Goal: Transaction & Acquisition: Register for event/course

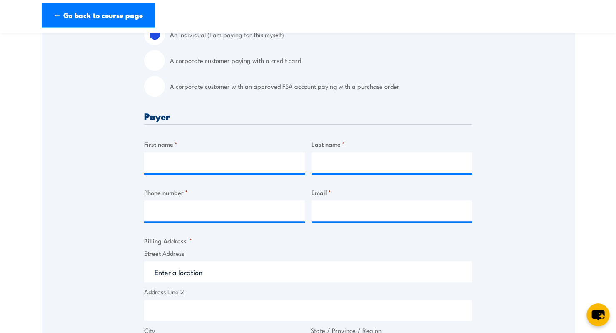
click at [160, 56] on input "A corporate customer paying with a credit card" at bounding box center [154, 60] width 21 height 21
radio input "true"
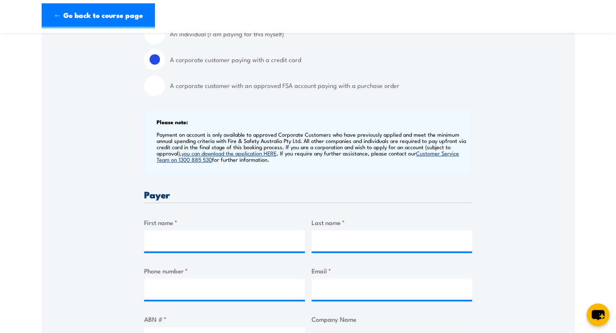
scroll to position [333, 0]
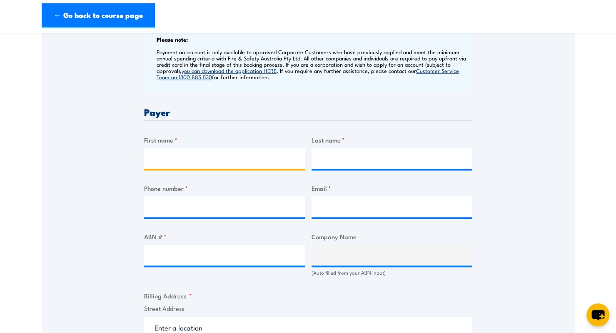
click at [174, 155] on input "First name *" at bounding box center [224, 158] width 161 height 21
type input "[PERSON_NAME]"
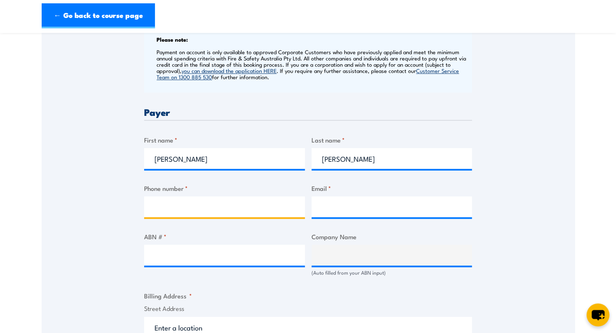
type input "0439493642"
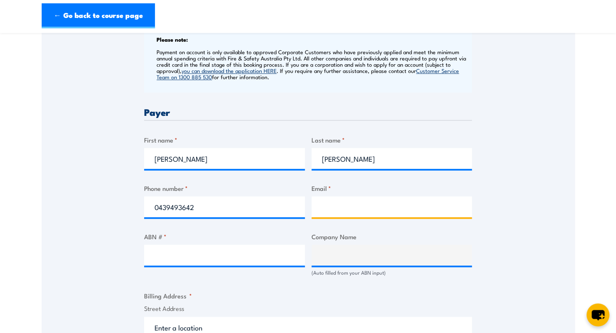
type input "[EMAIL_ADDRESS][DOMAIN_NAME]"
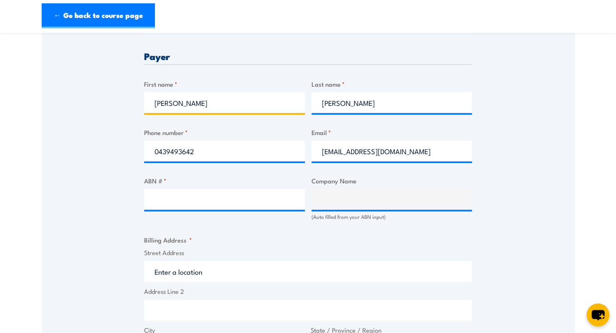
scroll to position [458, 0]
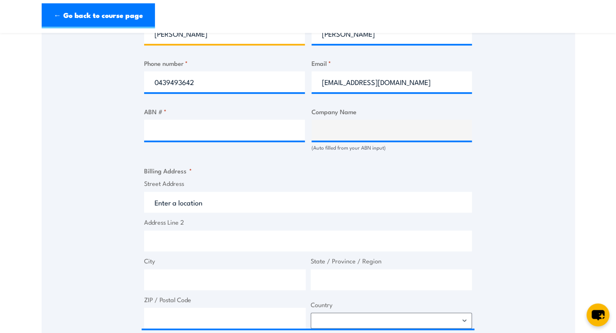
type input "[PERSON_NAME]"
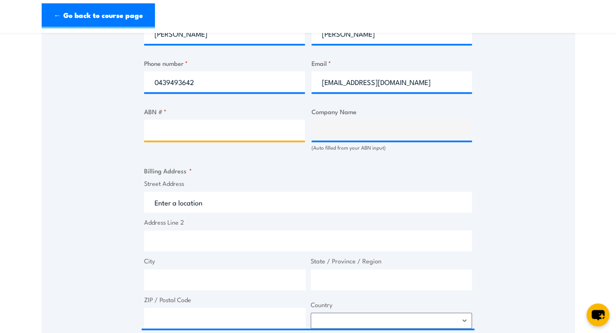
click at [205, 136] on input "ABN # *" at bounding box center [224, 130] width 161 height 21
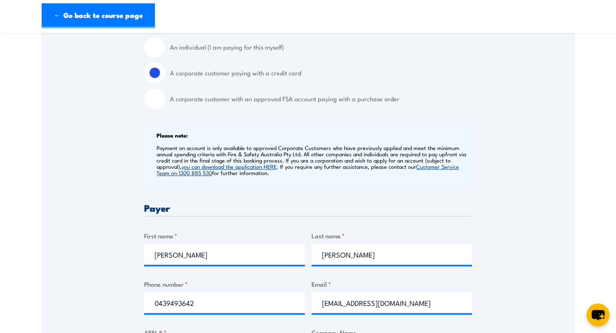
scroll to position [208, 0]
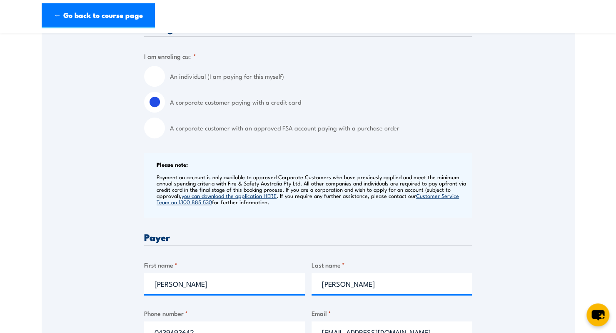
click at [161, 80] on input "An individual (I am paying for this myself)" at bounding box center [154, 76] width 21 height 21
radio input "true"
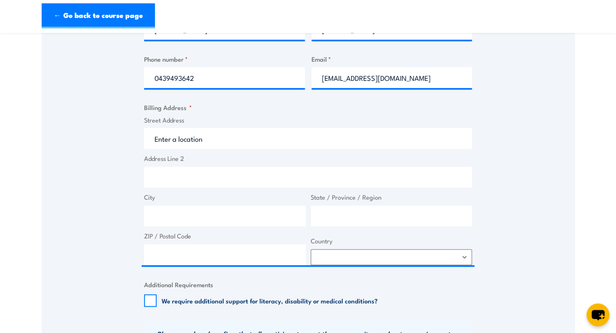
scroll to position [417, 0]
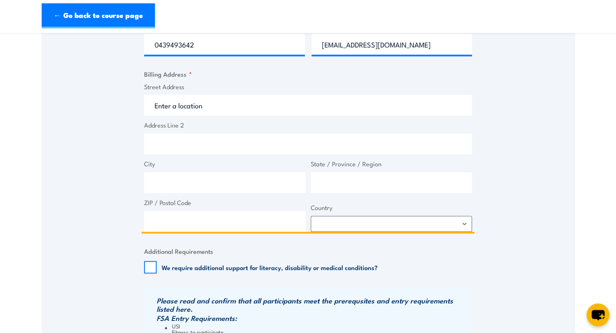
click at [183, 99] on input "Street Address" at bounding box center [308, 105] width 328 height 21
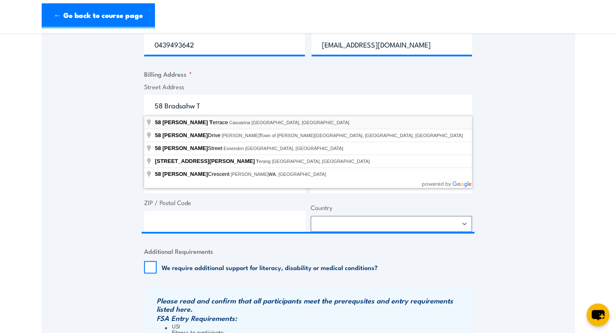
type input "[STREET_ADDRESS][PERSON_NAME]"
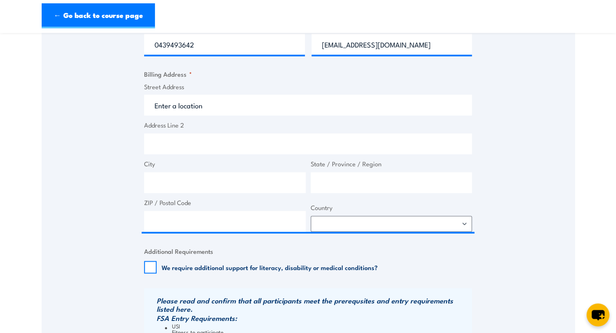
type input "[STREET_ADDRESS][PERSON_NAME]"
type input "Casuarina"
type input "[GEOGRAPHIC_DATA]"
type input "0810"
select select "[GEOGRAPHIC_DATA]"
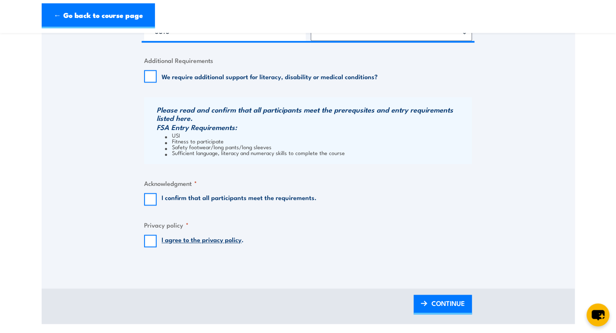
scroll to position [625, 0]
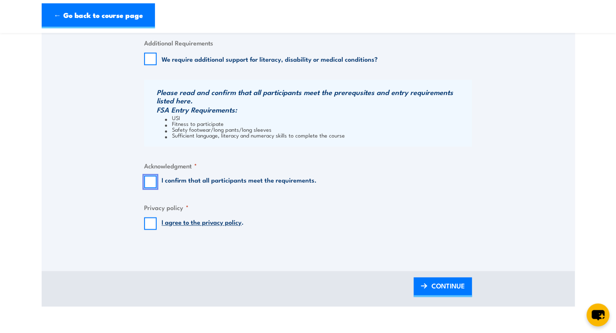
click at [150, 180] on input "I confirm that all participants meet the requirements." at bounding box center [150, 181] width 13 height 13
checkbox input "true"
click at [149, 223] on input "I agree to the privacy policy ." at bounding box center [150, 223] width 13 height 13
checkbox input "true"
click at [459, 291] on span "CONTINUE" at bounding box center [448, 286] width 33 height 22
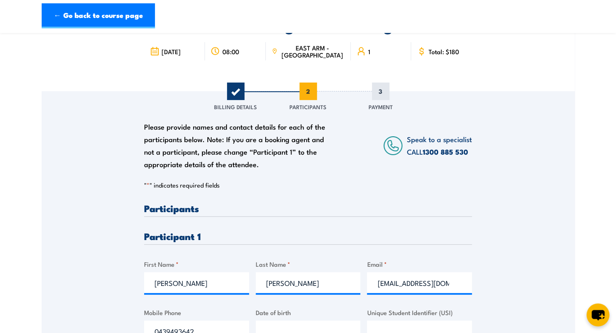
scroll to position [208, 0]
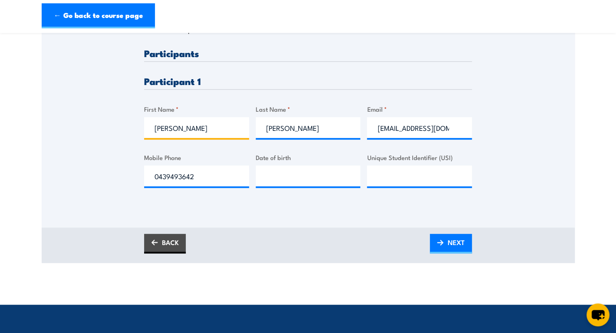
click at [199, 120] on input "[PERSON_NAME]" at bounding box center [196, 127] width 105 height 21
drag, startPoint x: 203, startPoint y: 124, endPoint x: 120, endPoint y: 128, distance: 82.6
click at [120, 128] on div "Please provide names and contact details for each of the participants below. No…" at bounding box center [308, 70] width 533 height 268
type input "[PERSON_NAME]"
drag, startPoint x: 292, startPoint y: 119, endPoint x: 249, endPoint y: 128, distance: 43.4
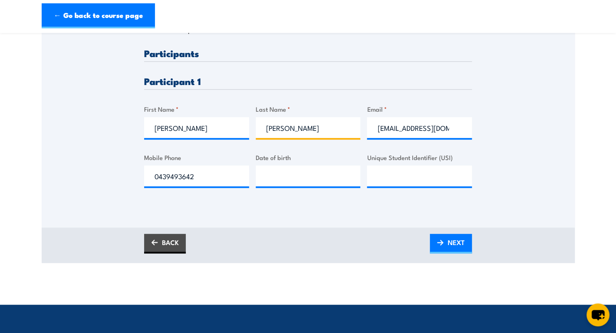
click at [249, 128] on div "Please provide names and contact details for each of the participants below. No…" at bounding box center [308, 124] width 328 height 153
type input "[PERSON_NAME]"
drag, startPoint x: 438, startPoint y: 131, endPoint x: 376, endPoint y: 130, distance: 61.7
click at [376, 130] on input "[EMAIL_ADDRESS][DOMAIN_NAME]" at bounding box center [419, 127] width 105 height 21
drag, startPoint x: 420, startPoint y: 127, endPoint x: 249, endPoint y: 133, distance: 170.9
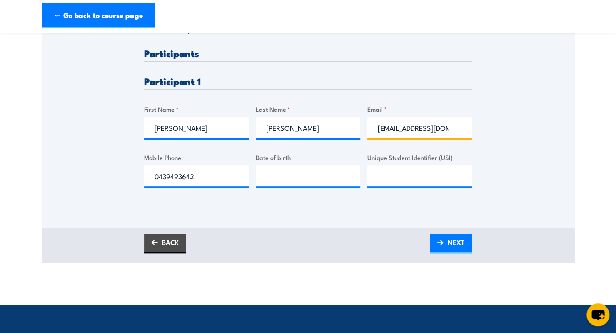
paste input "[EMAIL_ADDRESS][DOMAIN_NAME]"
type input "[EMAIL_ADDRESS][DOMAIN_NAME]"
drag, startPoint x: 215, startPoint y: 175, endPoint x: 138, endPoint y: 178, distance: 77.2
click at [138, 178] on div "Please provide names and contact details for each of the participants below. No…" at bounding box center [308, 70] width 533 height 268
paste input "66217191"
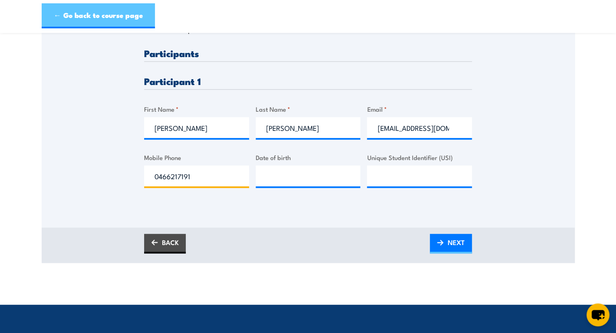
type input "0466217191"
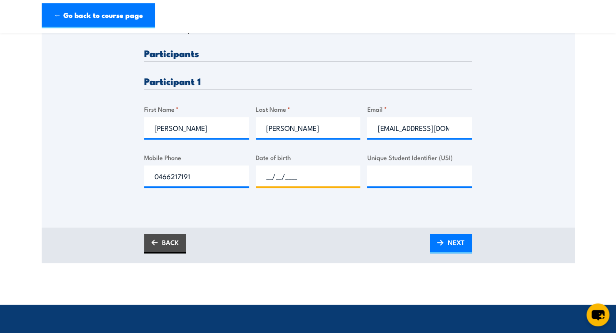
click at [285, 170] on input "__/__/____" at bounding box center [308, 175] width 105 height 21
type input "[DATE]"
click at [448, 174] on input "Unique Student Identifier (USI)" at bounding box center [419, 175] width 105 height 21
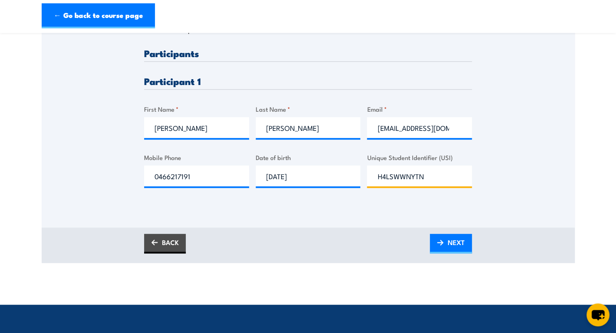
type input "H4LSWWNYTN"
click at [470, 237] on link "NEXT" at bounding box center [451, 244] width 42 height 20
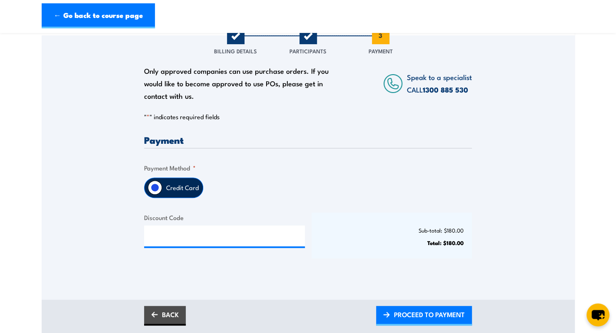
scroll to position [167, 0]
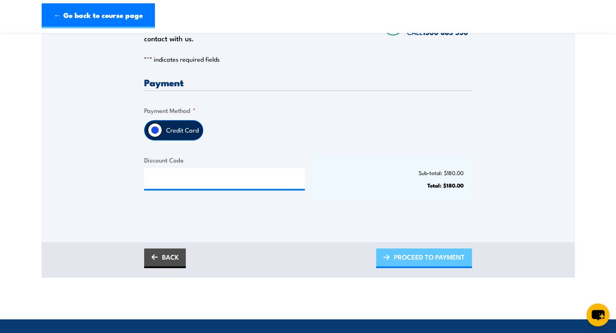
click at [453, 254] on span "PROCEED TO PAYMENT" at bounding box center [429, 257] width 71 height 22
